Goal: Find specific page/section: Find specific page/section

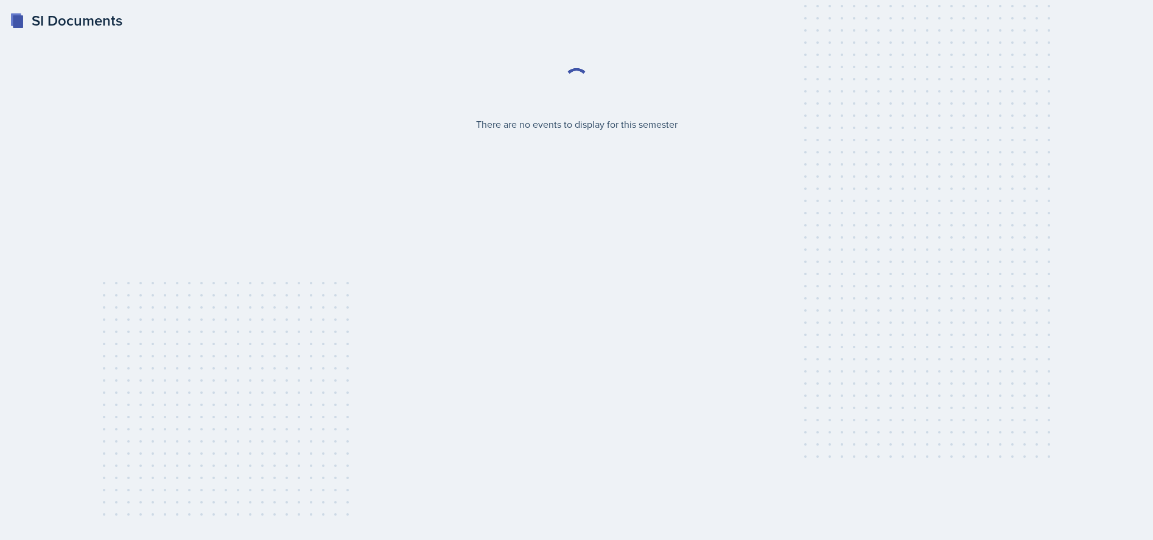
select select "2bed604d-1099-4043-b1bc-2365e8740244"
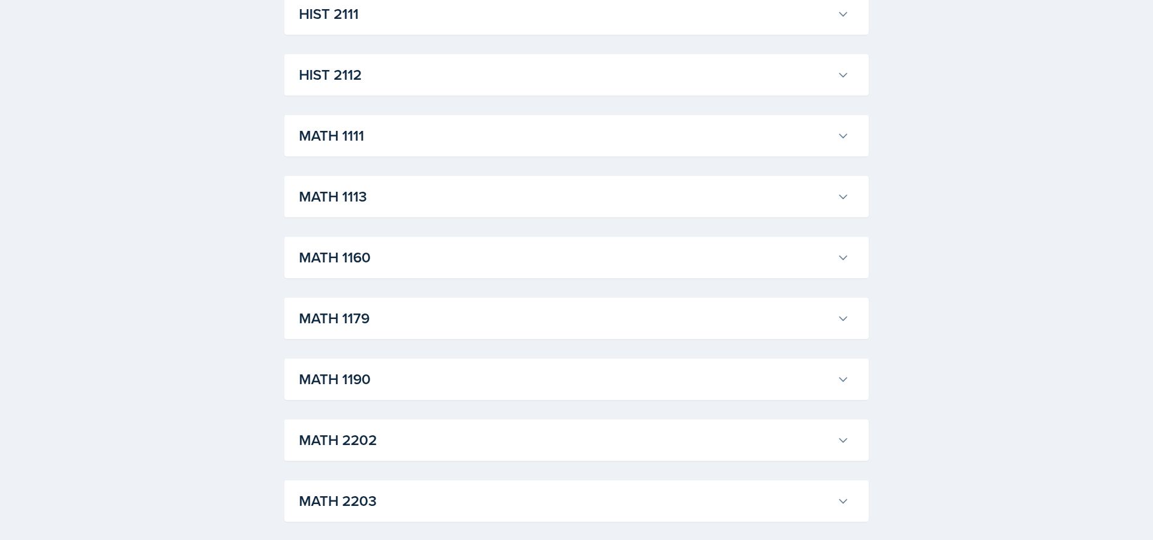
scroll to position [1030, 0]
click at [741, 139] on h3 "MATH 1111" at bounding box center [565, 135] width 533 height 22
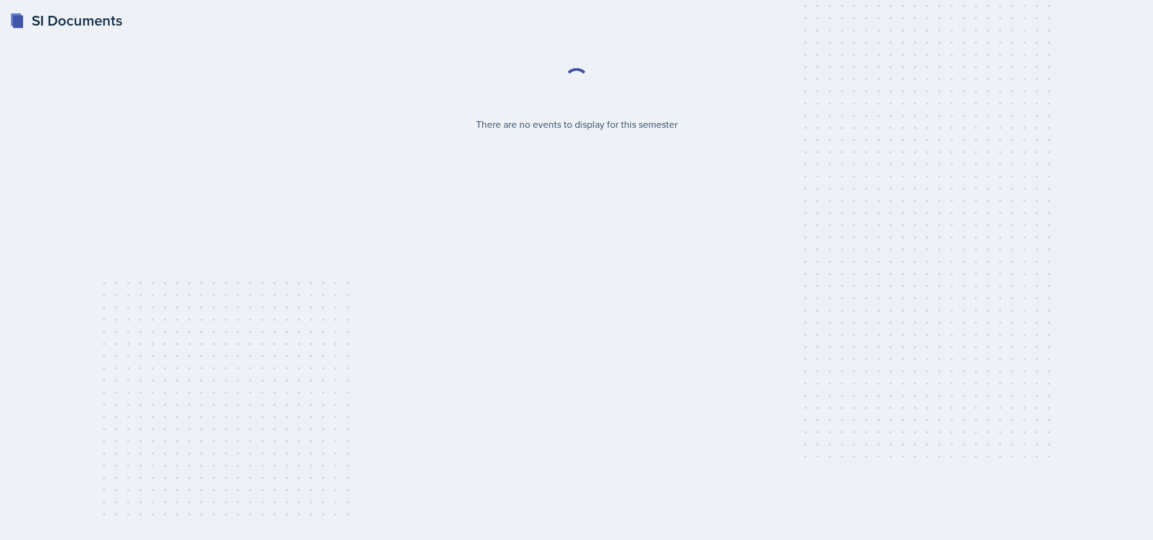
select select "2bed604d-1099-4043-b1bc-2365e8740244"
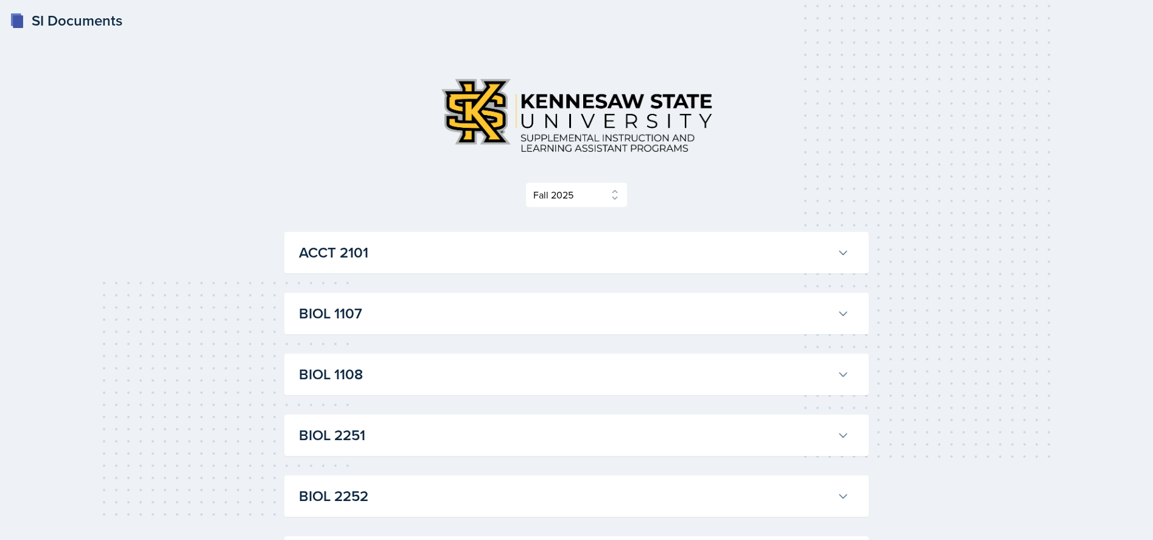
click at [740, 260] on h3 "ACCT 2101" at bounding box center [565, 253] width 533 height 22
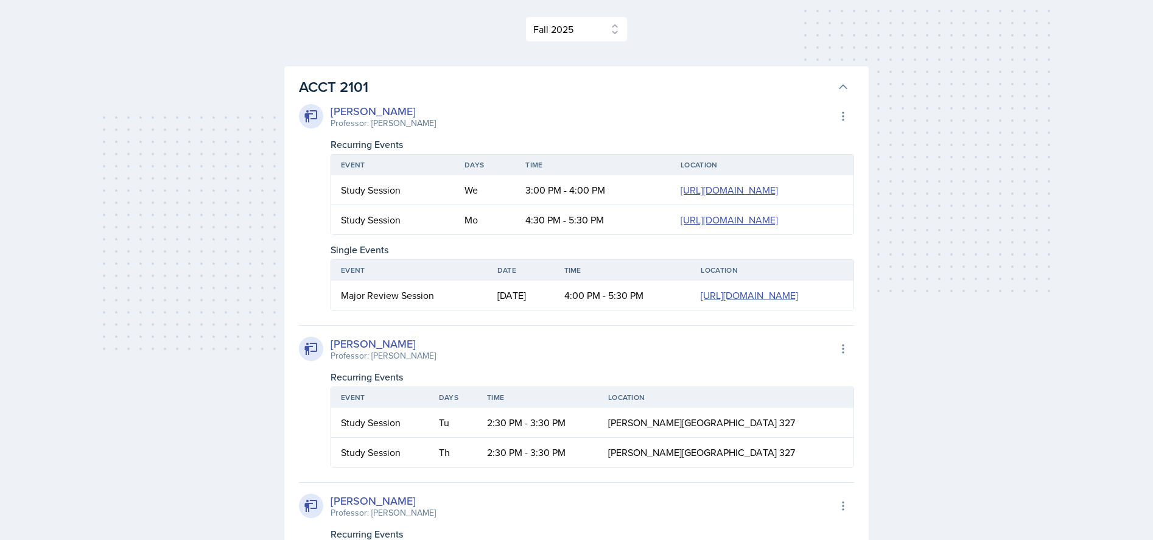
scroll to position [165, 0]
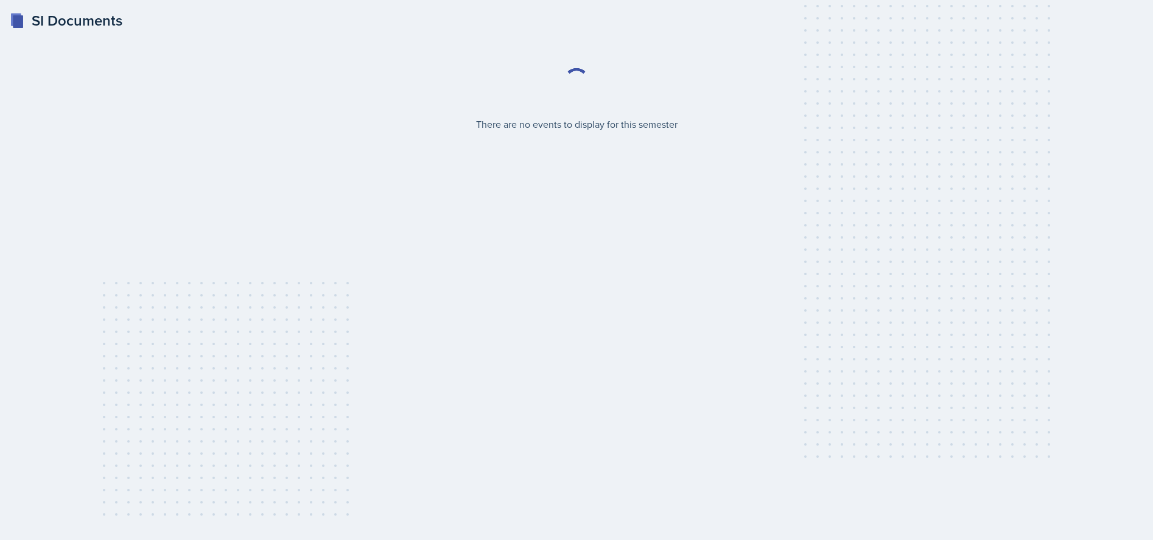
select select "2bed604d-1099-4043-b1bc-2365e8740244"
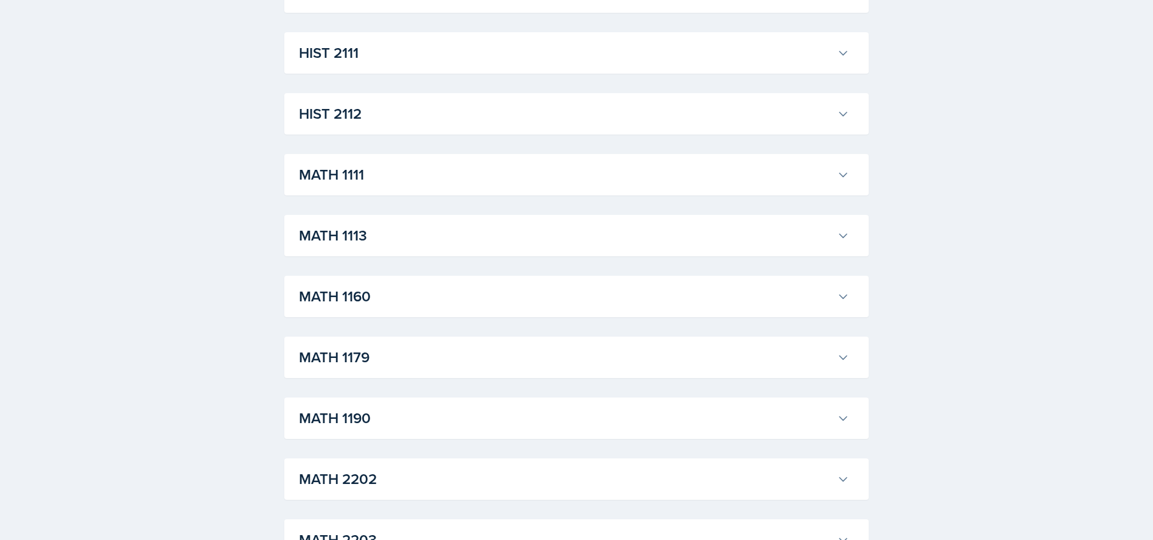
scroll to position [940, 0]
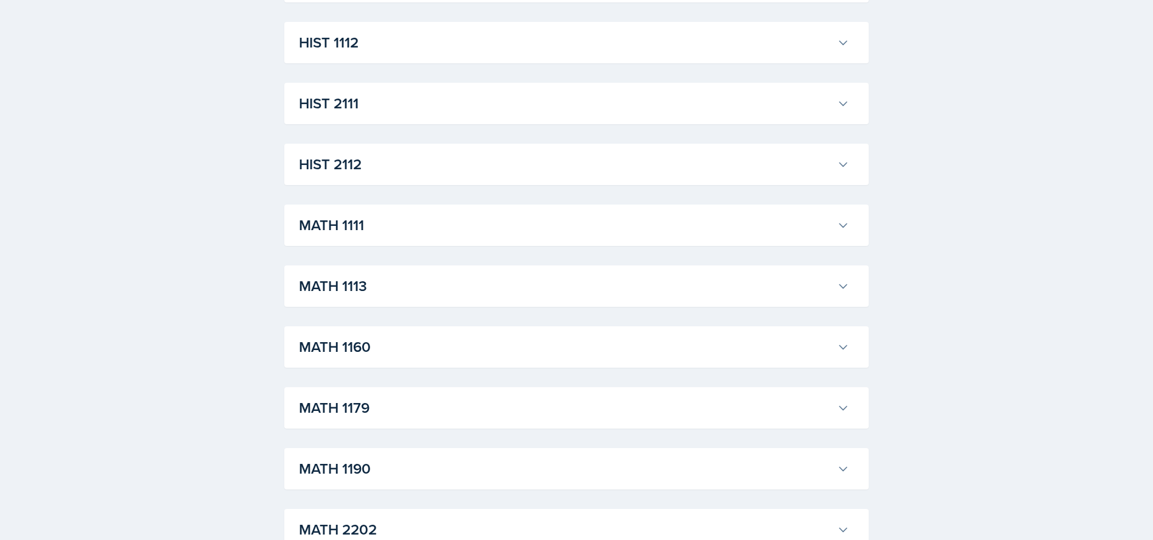
click at [850, 222] on button "MATH 1111" at bounding box center [573, 225] width 555 height 27
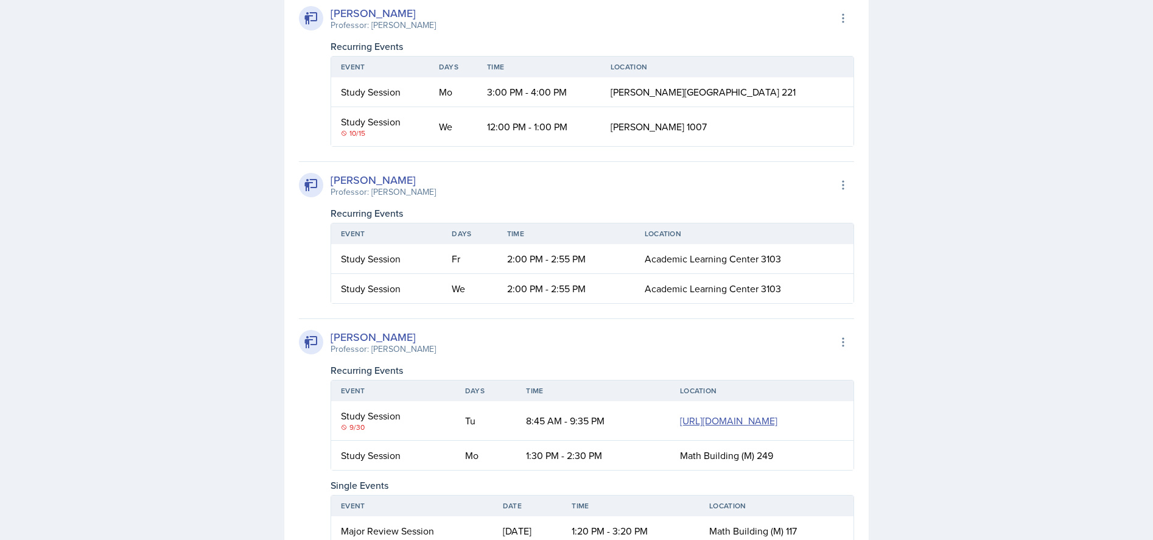
scroll to position [1178, 0]
